Goal: Task Accomplishment & Management: Use online tool/utility

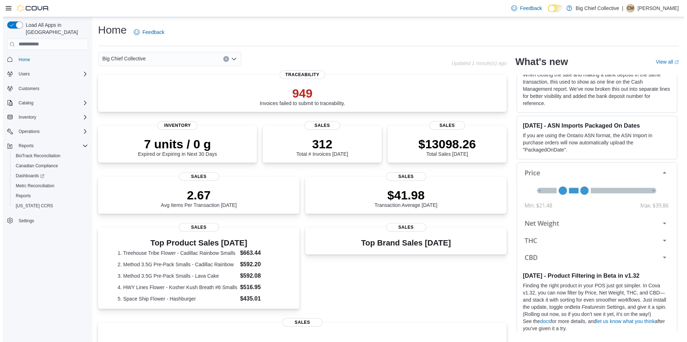
scroll to position [36, 0]
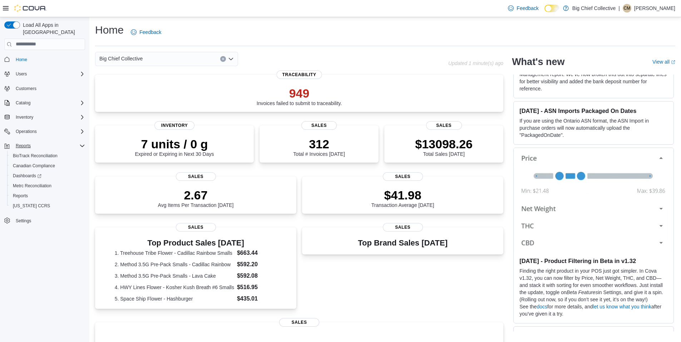
click at [44, 142] on div "Reports" at bounding box center [49, 146] width 72 height 9
click at [39, 192] on div "Reports" at bounding box center [47, 196] width 75 height 9
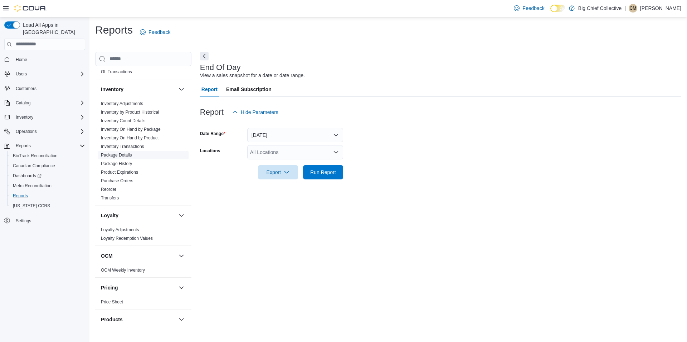
scroll to position [250, 0]
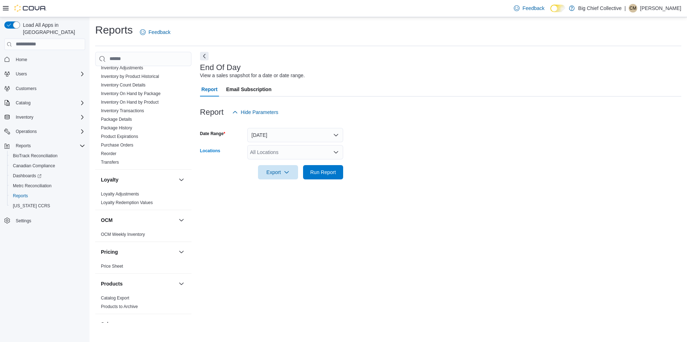
click at [339, 153] on div "All Locations" at bounding box center [295, 152] width 96 height 14
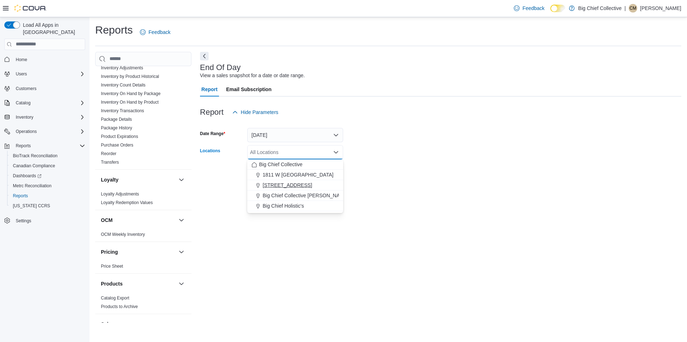
click at [302, 190] on button "[STREET_ADDRESS]" at bounding box center [295, 185] width 96 height 10
click at [372, 162] on div at bounding box center [440, 163] width 481 height 6
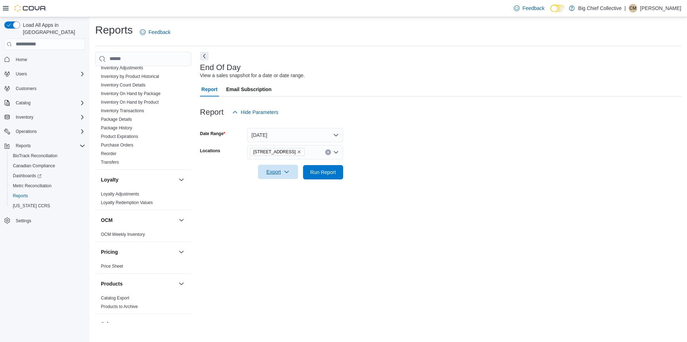
click at [273, 173] on span "Export" at bounding box center [277, 172] width 31 height 14
click at [288, 197] on button "Export to Pdf" at bounding box center [279, 201] width 41 height 14
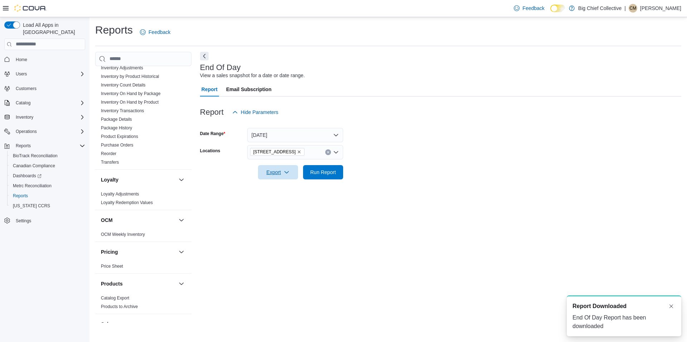
scroll to position [0, 0]
